Goal: Transaction & Acquisition: Purchase product/service

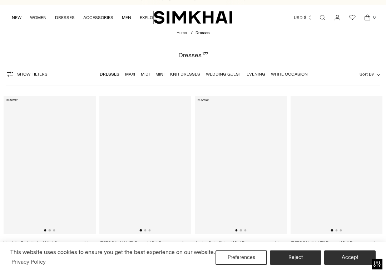
scroll to position [8, 0]
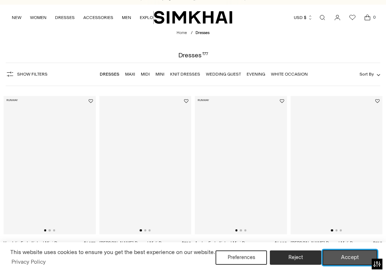
click at [340, 253] on button "Accept" at bounding box center [350, 257] width 55 height 15
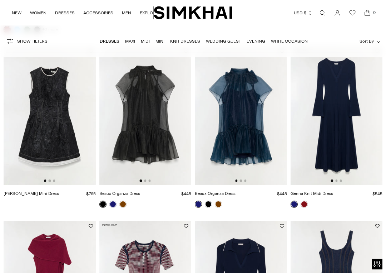
scroll to position [1105, 0]
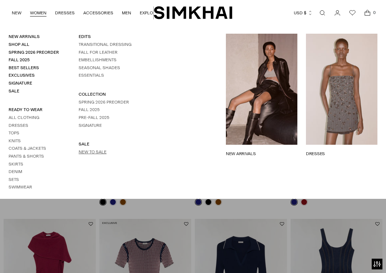
click at [95, 152] on link "New to Sale" at bounding box center [93, 151] width 28 height 5
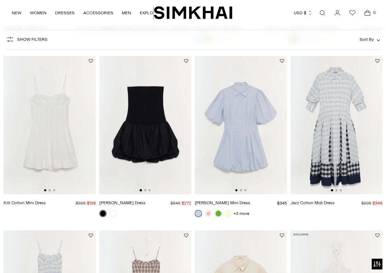
scroll to position [221, 0]
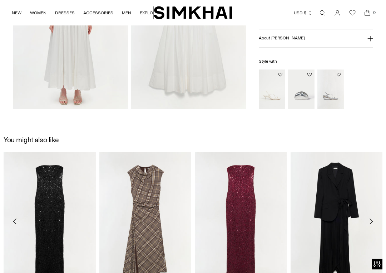
scroll to position [481, 0]
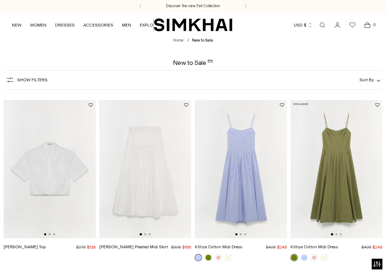
scroll to position [997, 0]
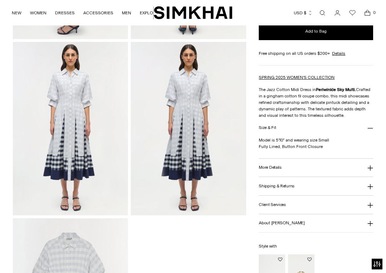
scroll to position [367, 0]
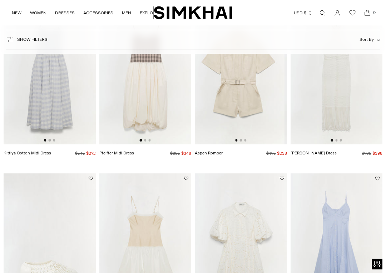
scroll to position [0, 4]
click at [29, 101] on img at bounding box center [50, 75] width 92 height 138
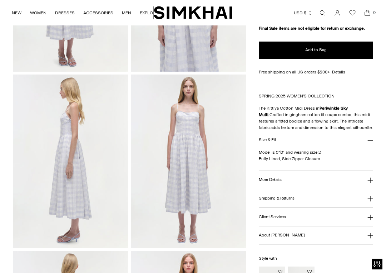
scroll to position [170, 0]
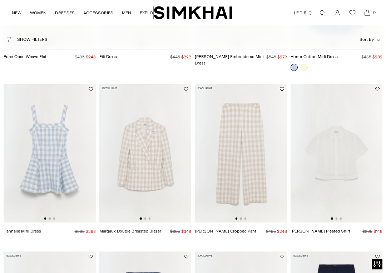
scroll to position [710, 0]
